Goal: Communication & Community: Answer question/provide support

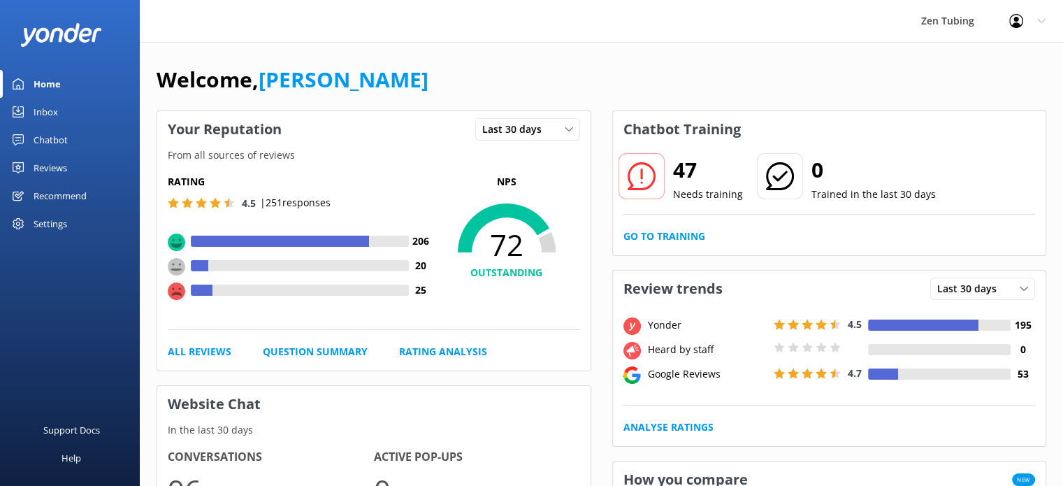
click at [73, 113] on link "Inbox" at bounding box center [70, 112] width 140 height 28
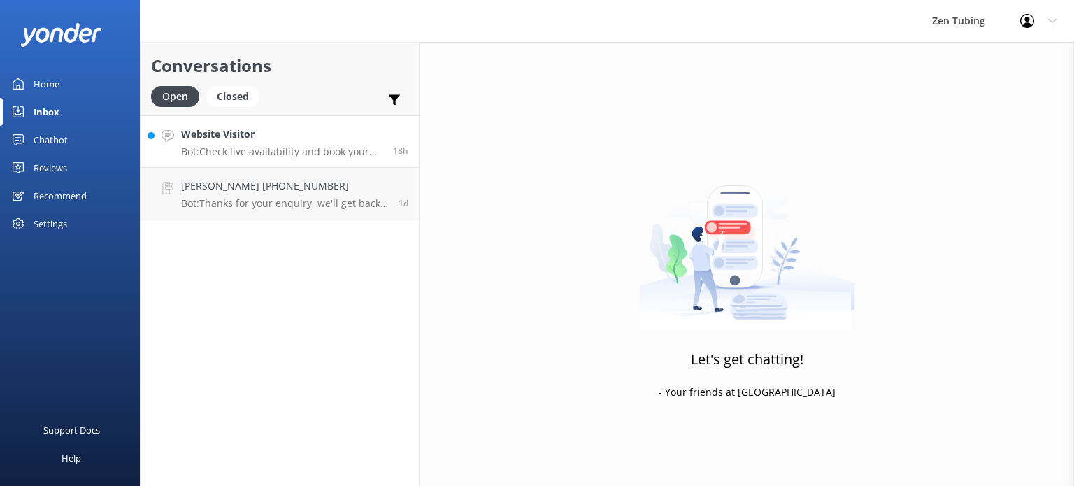
click at [229, 134] on h4 "Website Visitor" at bounding box center [281, 134] width 201 height 15
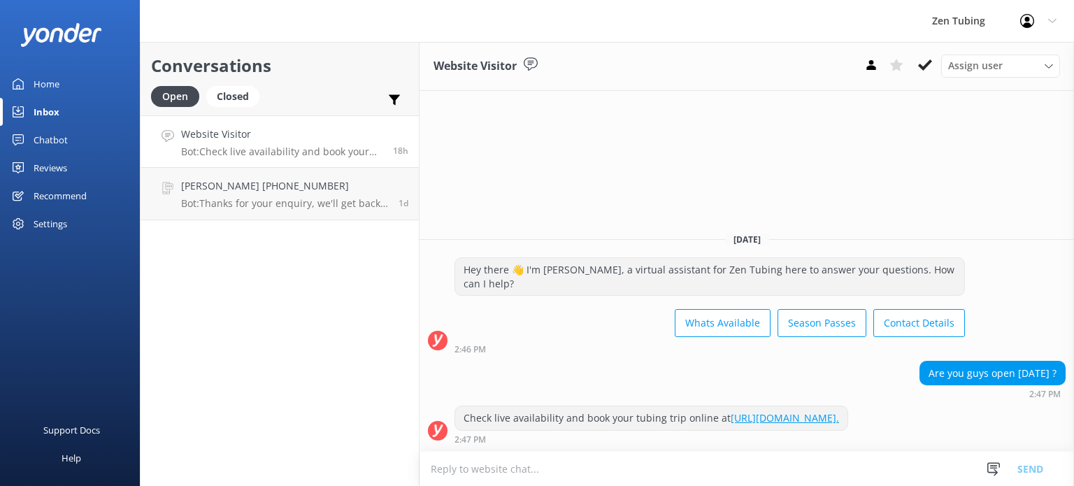
click at [359, 327] on div "Conversations Open Closed Important Assigned to me Unassigned SMS Website Visit…" at bounding box center [280, 264] width 280 height 444
click at [918, 68] on icon at bounding box center [925, 65] width 14 height 14
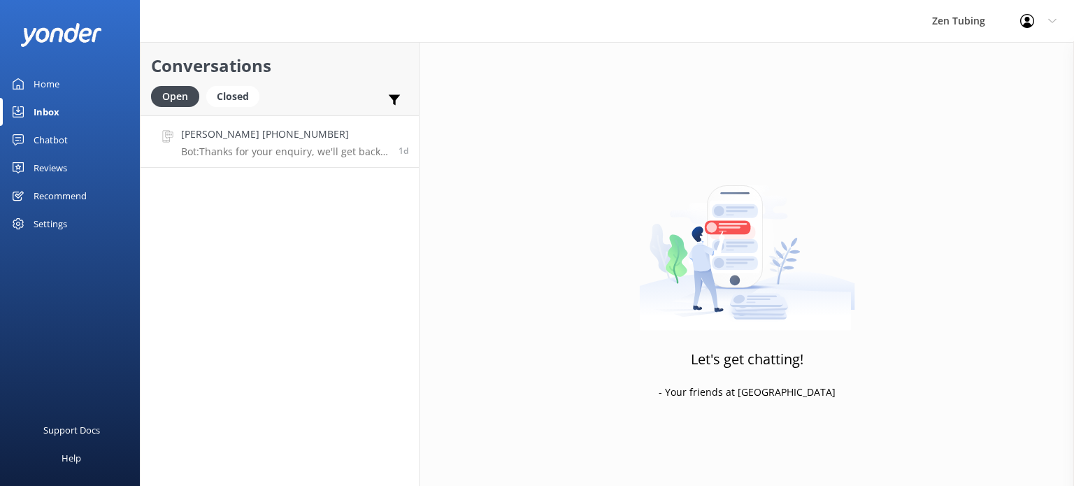
click at [294, 144] on div "[PERSON_NAME] [PHONE_NUMBER] Bot: Thanks for your enquiry, we'll get back to yo…" at bounding box center [284, 142] width 207 height 30
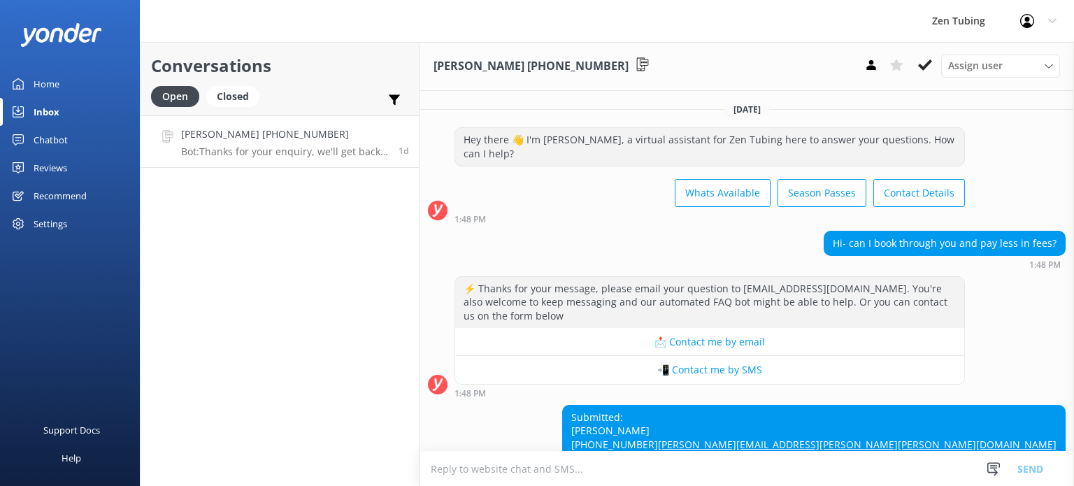
scroll to position [69, 0]
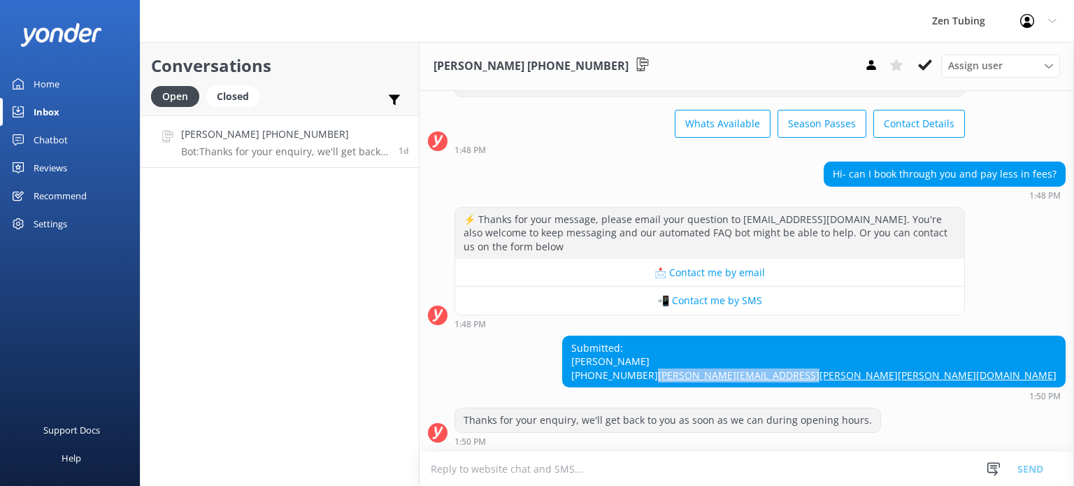
drag, startPoint x: 1048, startPoint y: 380, endPoint x: 908, endPoint y: 375, distance: 139.9
click at [908, 375] on div "Submitted: [PERSON_NAME] [PHONE_NUMBER] [PERSON_NAME][EMAIL_ADDRESS][PERSON_NAM…" at bounding box center [814, 361] width 502 height 51
copy link "[PERSON_NAME][EMAIL_ADDRESS][PERSON_NAME][PERSON_NAME][DOMAIN_NAME]"
